Goal: Check status: Check status

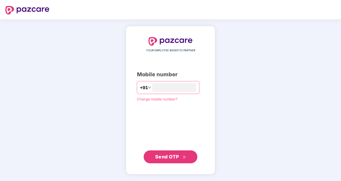
type input "**********"
click at [167, 158] on span "Send OTP" at bounding box center [167, 157] width 24 height 6
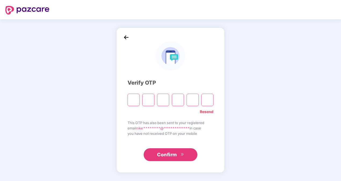
type input "*"
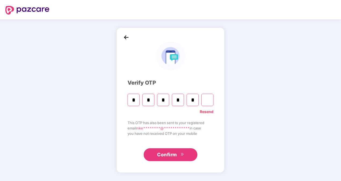
type input "*"
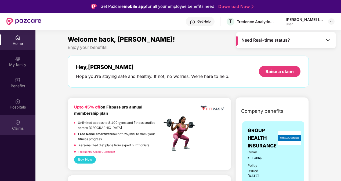
click at [14, 128] on div "Claims" at bounding box center [17, 128] width 35 height 5
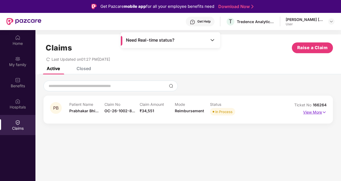
click at [323, 113] on img at bounding box center [324, 112] width 5 height 6
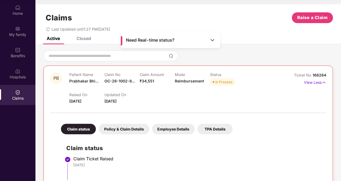
click at [225, 78] on span "In Process" at bounding box center [222, 82] width 25 height 8
click at [308, 81] on p "View Less" at bounding box center [315, 81] width 22 height 7
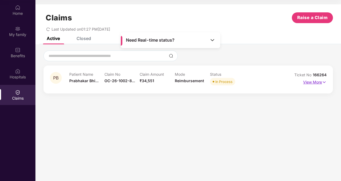
click at [308, 81] on p "View More" at bounding box center [314, 81] width 23 height 7
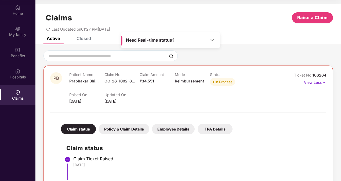
click at [89, 95] on p "Raised On" at bounding box center [86, 94] width 35 height 5
click at [11, 72] on div "Hospitals" at bounding box center [17, 74] width 35 height 20
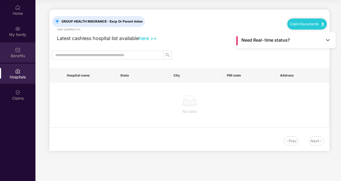
click at [17, 52] on img at bounding box center [17, 49] width 5 height 5
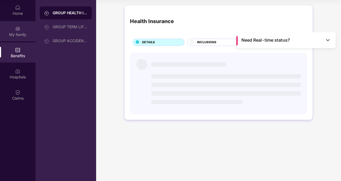
click at [19, 34] on div "My family" at bounding box center [17, 34] width 35 height 5
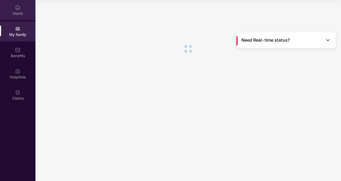
click at [23, 18] on div "Home" at bounding box center [17, 10] width 35 height 20
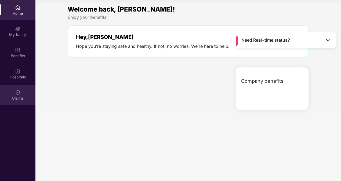
click at [23, 97] on div "Claims" at bounding box center [17, 98] width 35 height 5
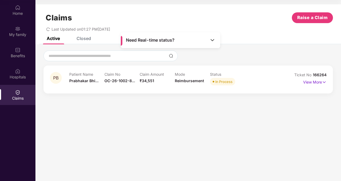
click at [84, 78] on span "Prabhakar Bhi..." at bounding box center [83, 80] width 29 height 5
click at [221, 81] on div "In Process" at bounding box center [223, 81] width 17 height 5
click at [175, 75] on p "Mode" at bounding box center [192, 74] width 35 height 5
click at [139, 75] on p "Claim No" at bounding box center [121, 74] width 35 height 5
click at [318, 83] on p "View More" at bounding box center [314, 81] width 23 height 7
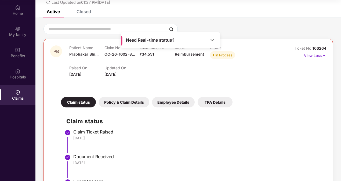
click at [133, 103] on div "Policy & Claim Details" at bounding box center [124, 102] width 50 height 10
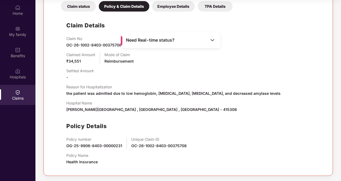
scroll to position [15, 0]
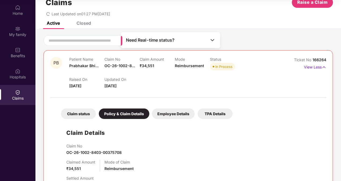
click at [184, 113] on div "Employee Details" at bounding box center [173, 113] width 43 height 10
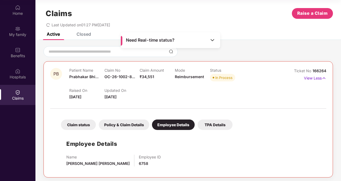
scroll to position [6, 0]
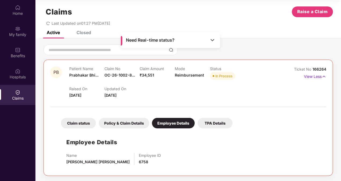
click at [86, 122] on div "Claim status" at bounding box center [78, 123] width 35 height 10
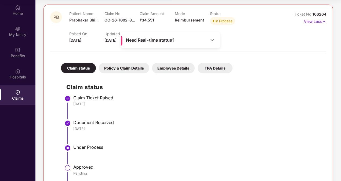
scroll to position [42, 0]
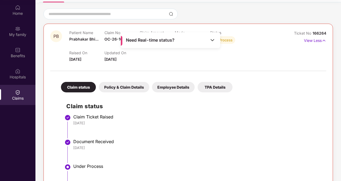
click at [212, 40] on img at bounding box center [212, 39] width 5 height 5
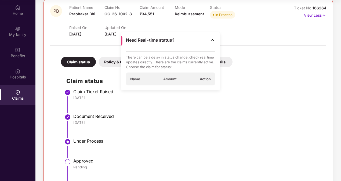
scroll to position [96, 0]
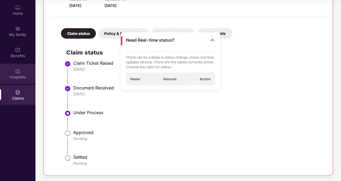
click at [18, 74] on div "Hospitals" at bounding box center [17, 76] width 35 height 5
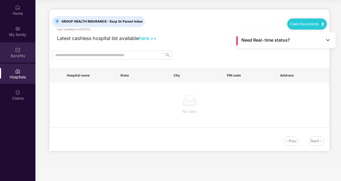
click at [19, 58] on div "Benefits" at bounding box center [17, 55] width 35 height 5
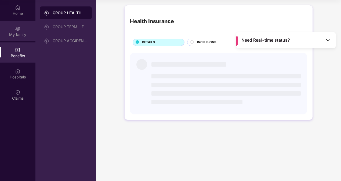
click at [21, 27] on div "My family" at bounding box center [17, 31] width 35 height 20
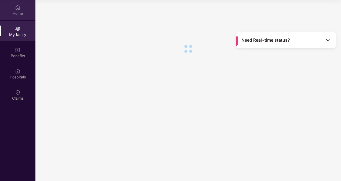
click at [18, 14] on div "Home" at bounding box center [17, 13] width 35 height 5
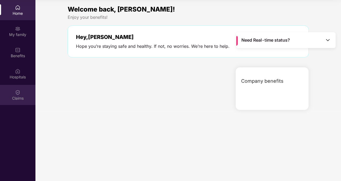
click at [12, 96] on div "Claims" at bounding box center [17, 98] width 35 height 5
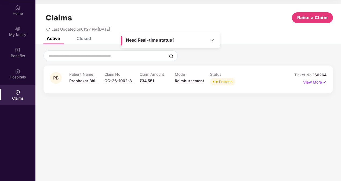
click at [89, 39] on div "Closed" at bounding box center [84, 38] width 14 height 5
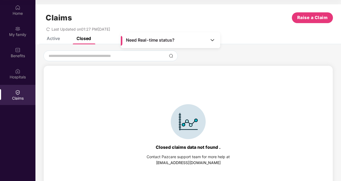
click at [59, 41] on div "Active" at bounding box center [49, 38] width 21 height 12
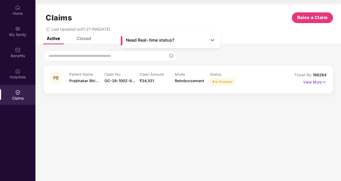
click at [93, 74] on p "Patient Name" at bounding box center [86, 74] width 35 height 5
drag, startPoint x: 159, startPoint y: 82, endPoint x: 182, endPoint y: 81, distance: 22.8
click at [161, 82] on div "Claim Amount ₹34,551" at bounding box center [157, 79] width 35 height 15
click at [311, 77] on div "Ticket No 166264" at bounding box center [310, 75] width 32 height 6
click at [313, 81] on p "View More" at bounding box center [314, 81] width 23 height 7
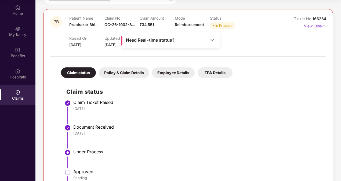
scroll to position [15, 0]
